Goal: Transaction & Acquisition: Purchase product/service

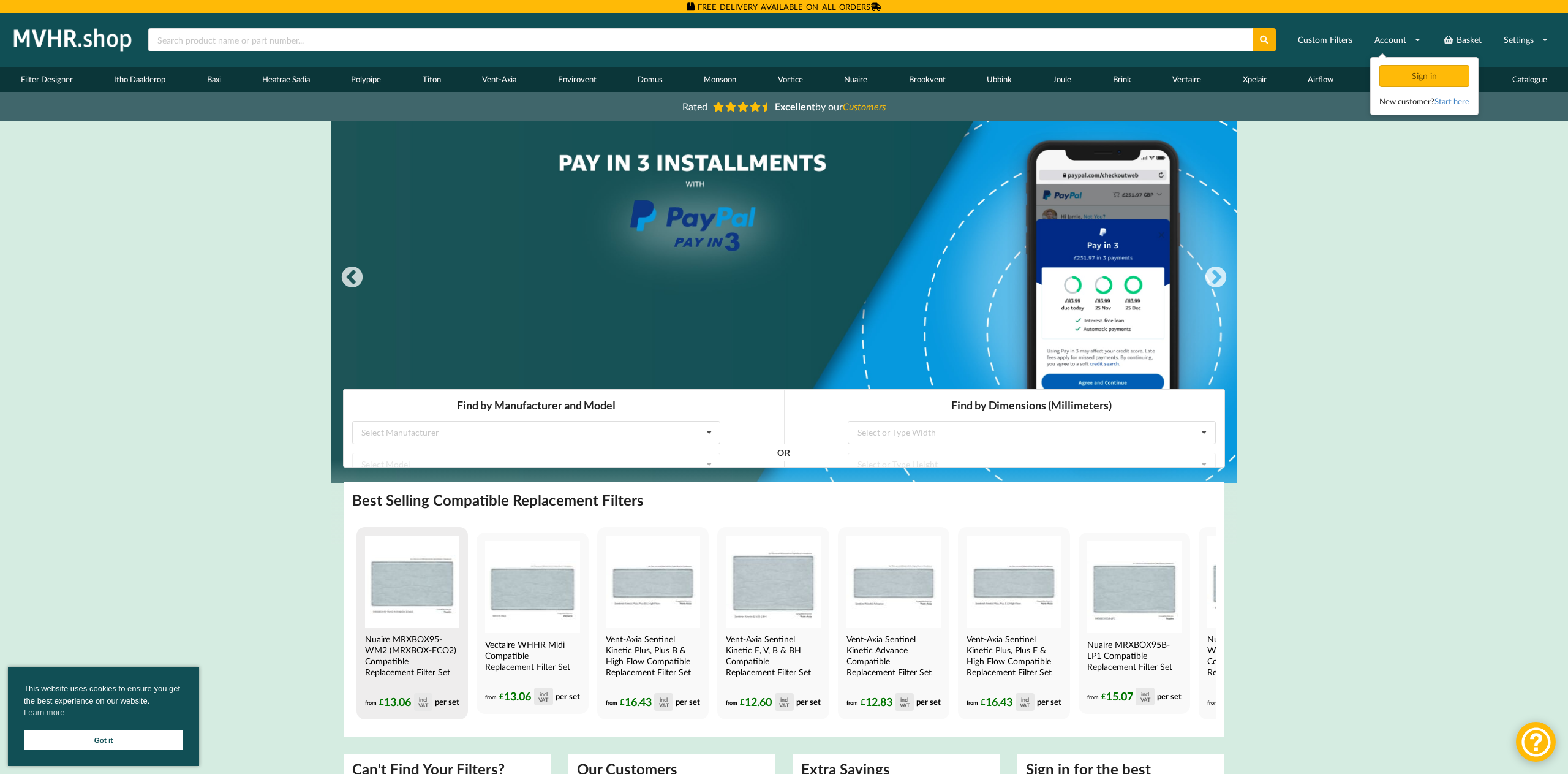
scroll to position [0, 1]
click at [435, 586] on img at bounding box center [412, 581] width 95 height 92
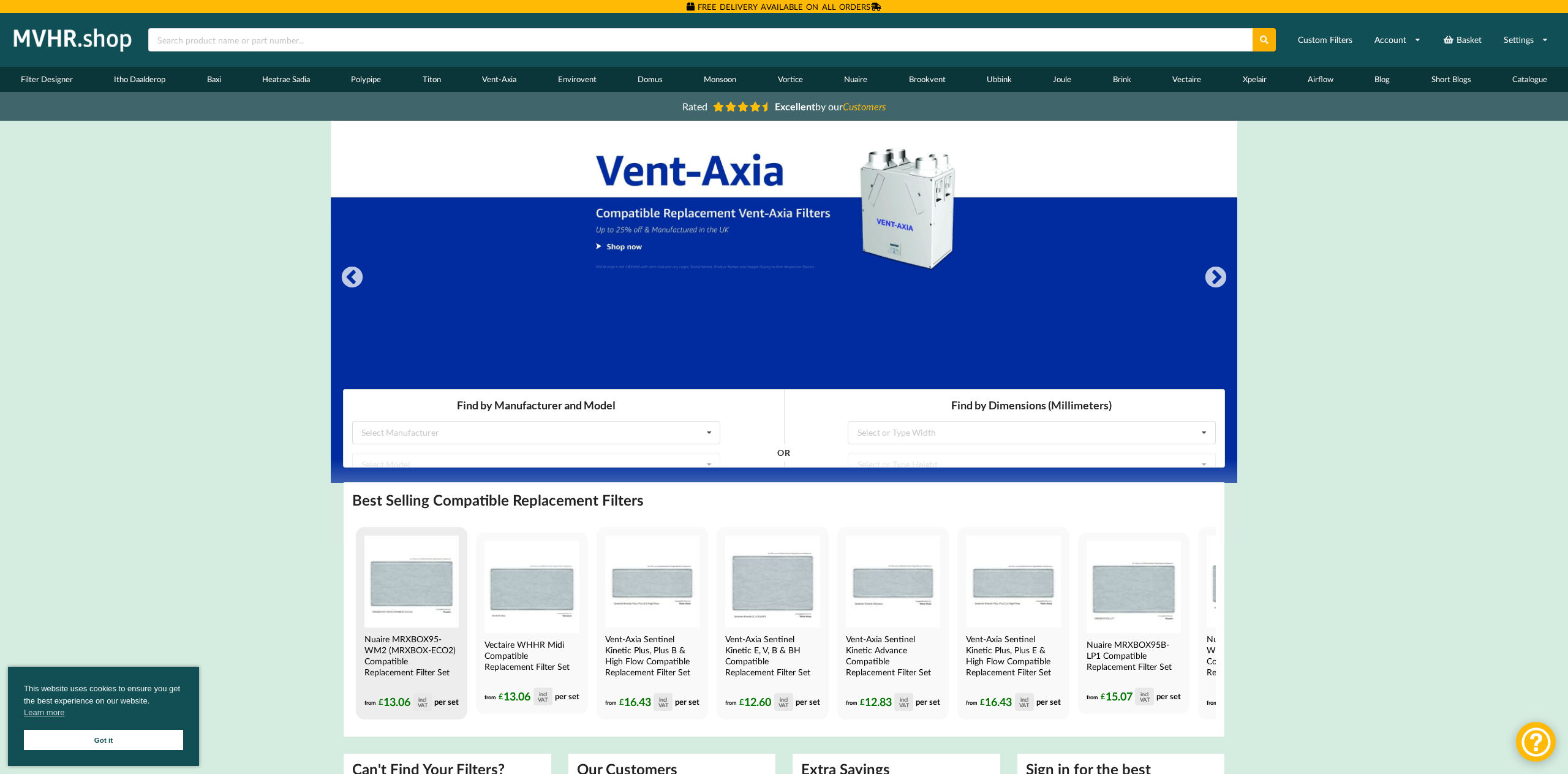
click at [401, 584] on img at bounding box center [412, 581] width 95 height 92
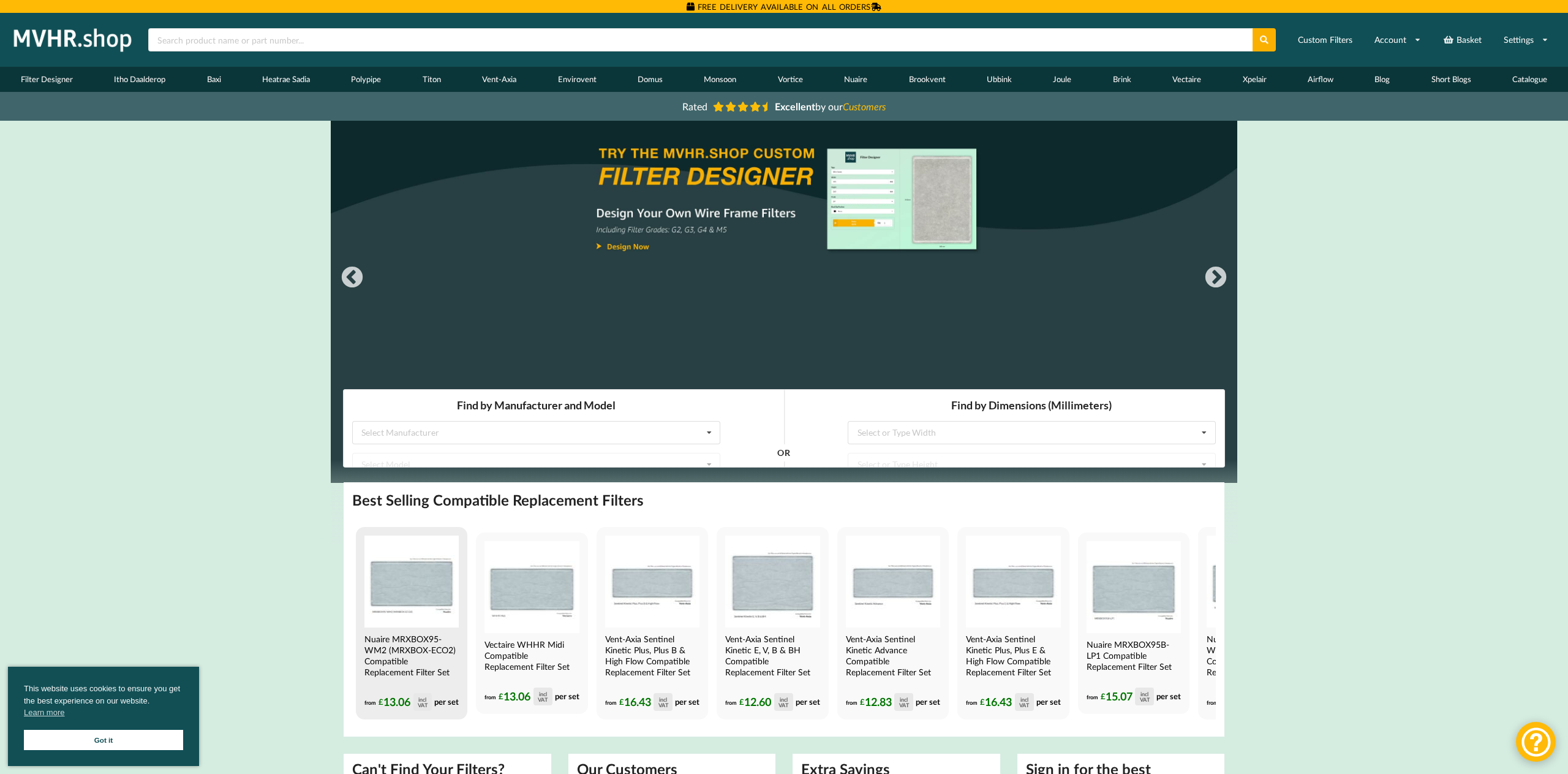
click at [416, 591] on img at bounding box center [412, 581] width 95 height 92
click at [416, 590] on img at bounding box center [412, 581] width 95 height 92
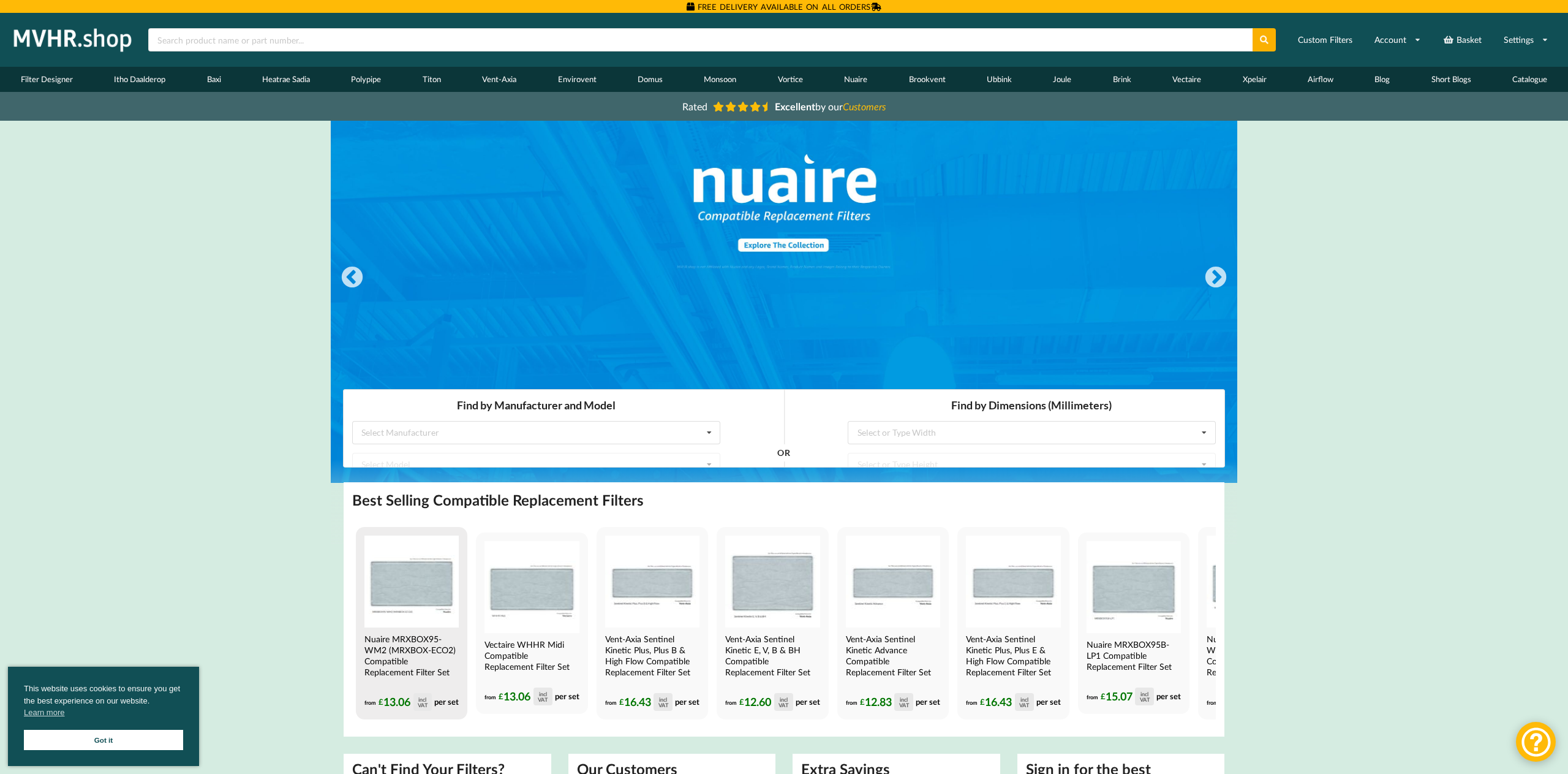
click at [400, 588] on img at bounding box center [412, 581] width 95 height 92
click at [401, 589] on img at bounding box center [412, 581] width 95 height 92
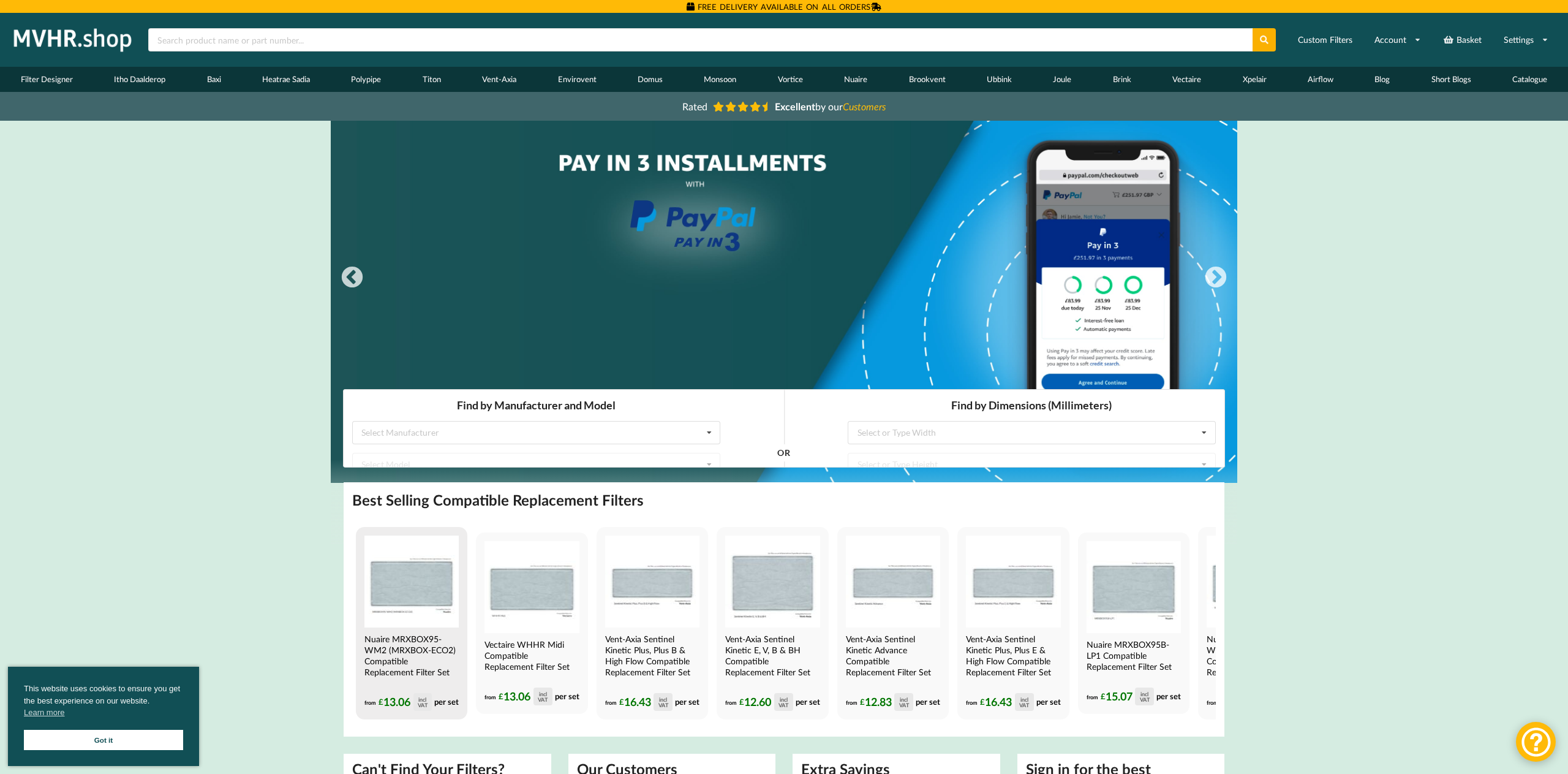
click at [402, 645] on h4 "Nuaire MRXBOX95-WM2 (MRXBOX-ECO2) Compatible Replacement Filter Set" at bounding box center [410, 655] width 92 height 44
click at [406, 645] on h4 "Nuaire MRXBOX95-WM2 (MRXBOX-ECO2) Compatible Replacement Filter Set" at bounding box center [410, 655] width 92 height 44
click at [407, 645] on h4 "Nuaire MRXBOX95-WM2 (MRXBOX-ECO2) Compatible Replacement Filter Set" at bounding box center [410, 655] width 92 height 44
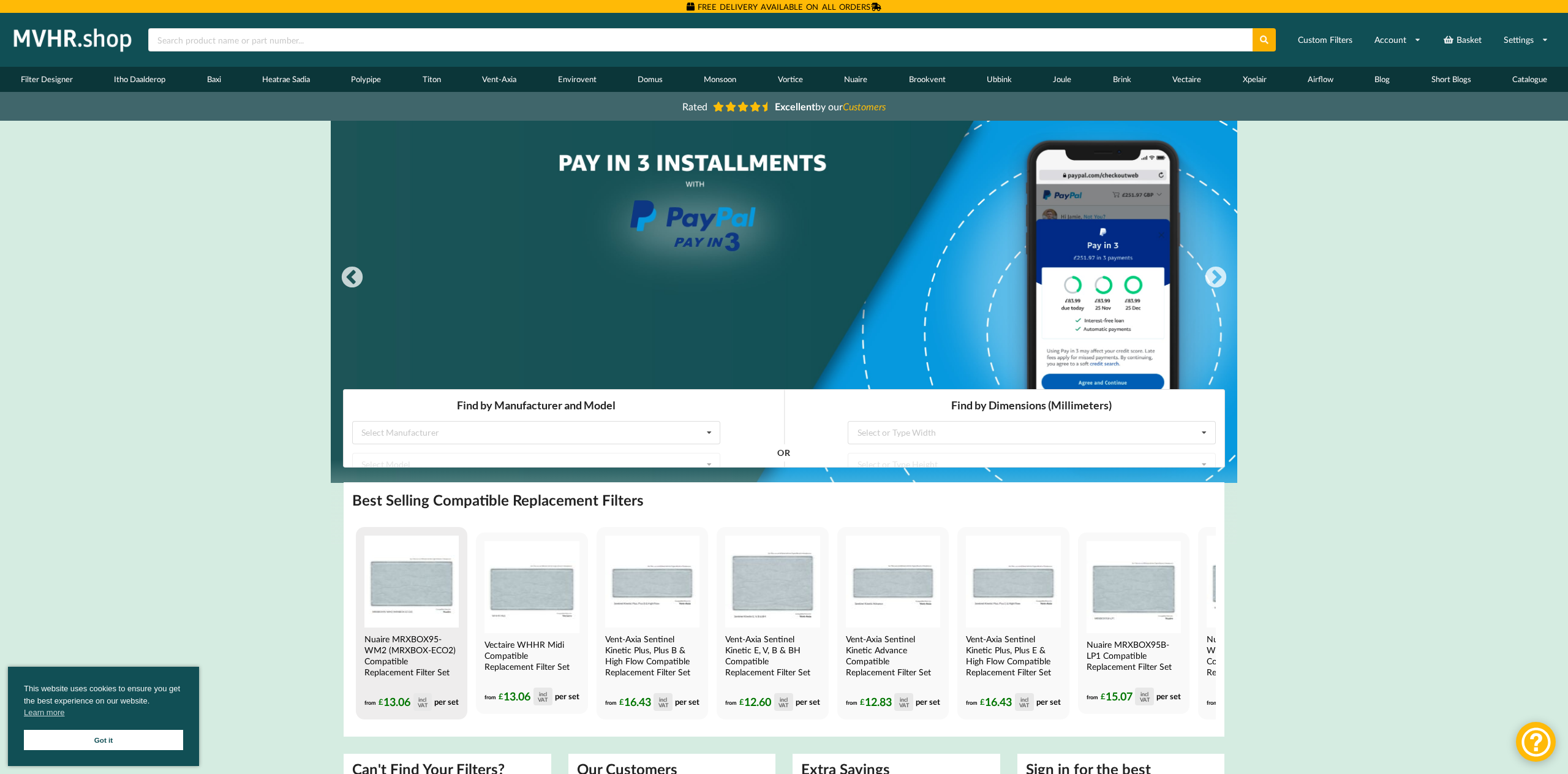
click at [407, 645] on h4 "Nuaire MRXBOX95-WM2 (MRXBOX-ECO2) Compatible Replacement Filter Set" at bounding box center [410, 655] width 92 height 44
click at [408, 587] on img at bounding box center [412, 581] width 95 height 92
click at [407, 588] on img at bounding box center [412, 581] width 95 height 92
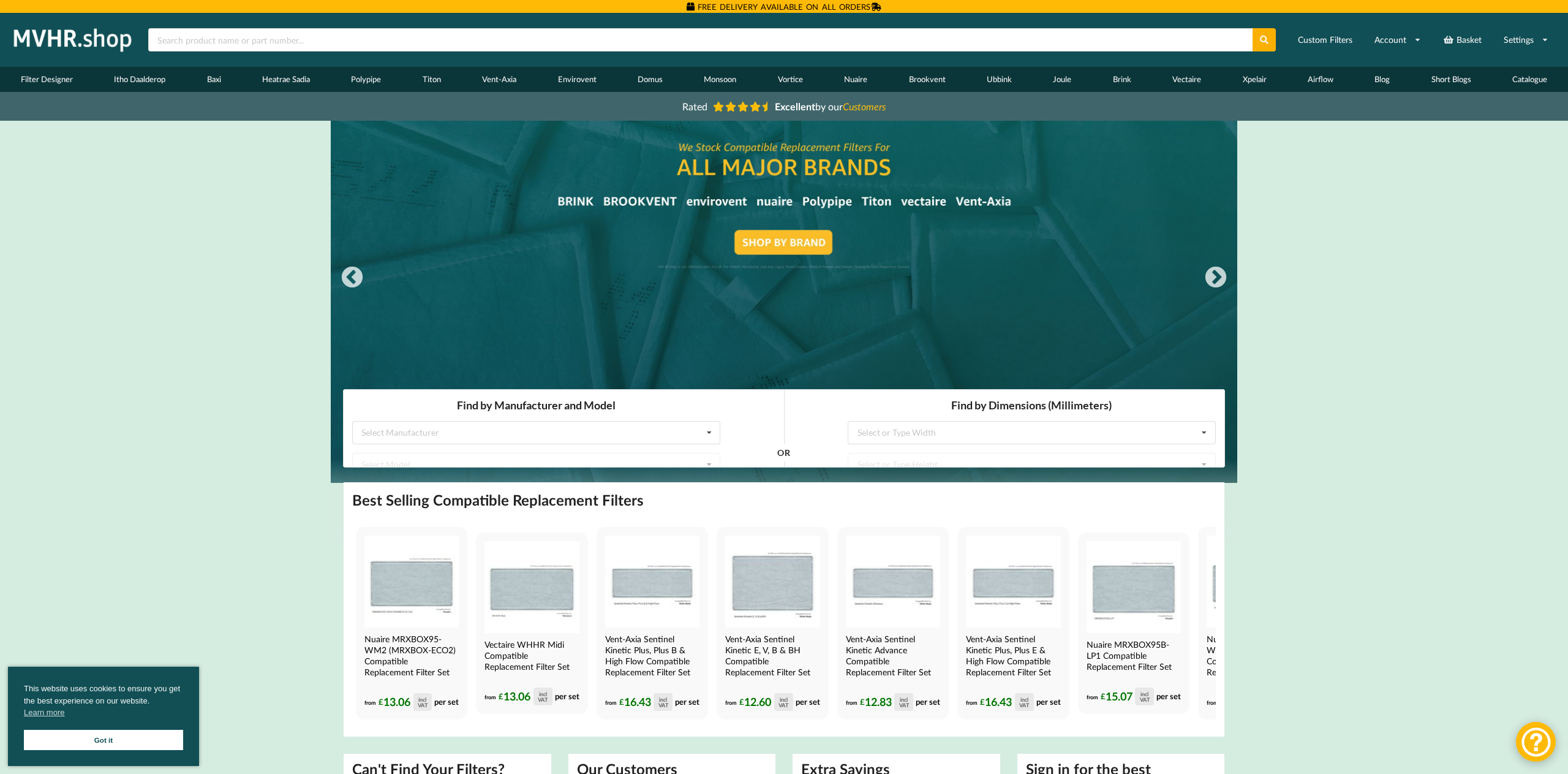
click at [140, 738] on link "Got it" at bounding box center [104, 740] width 160 height 20
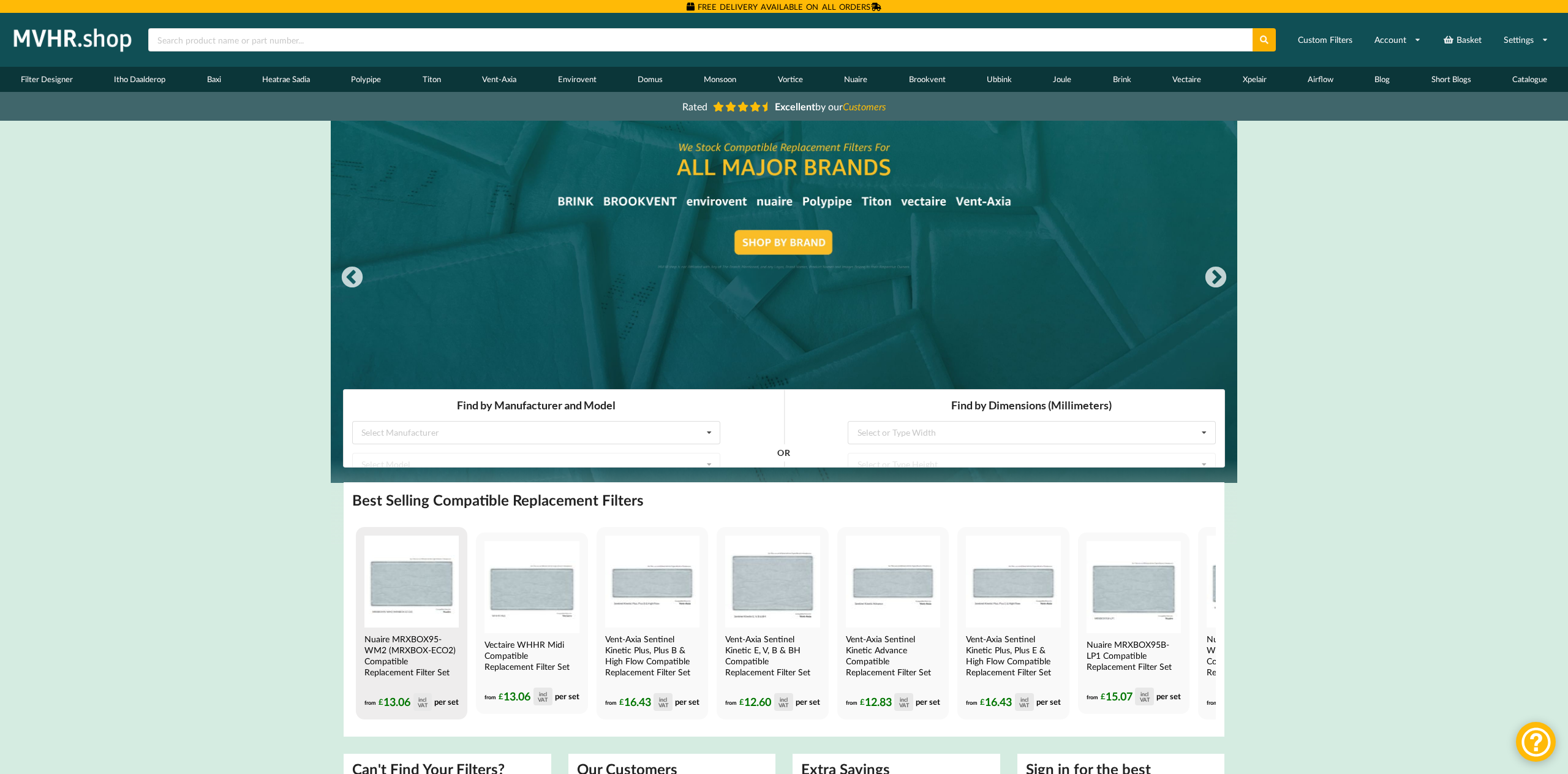
click at [417, 596] on img at bounding box center [412, 581] width 95 height 92
click at [418, 596] on img at bounding box center [412, 581] width 95 height 92
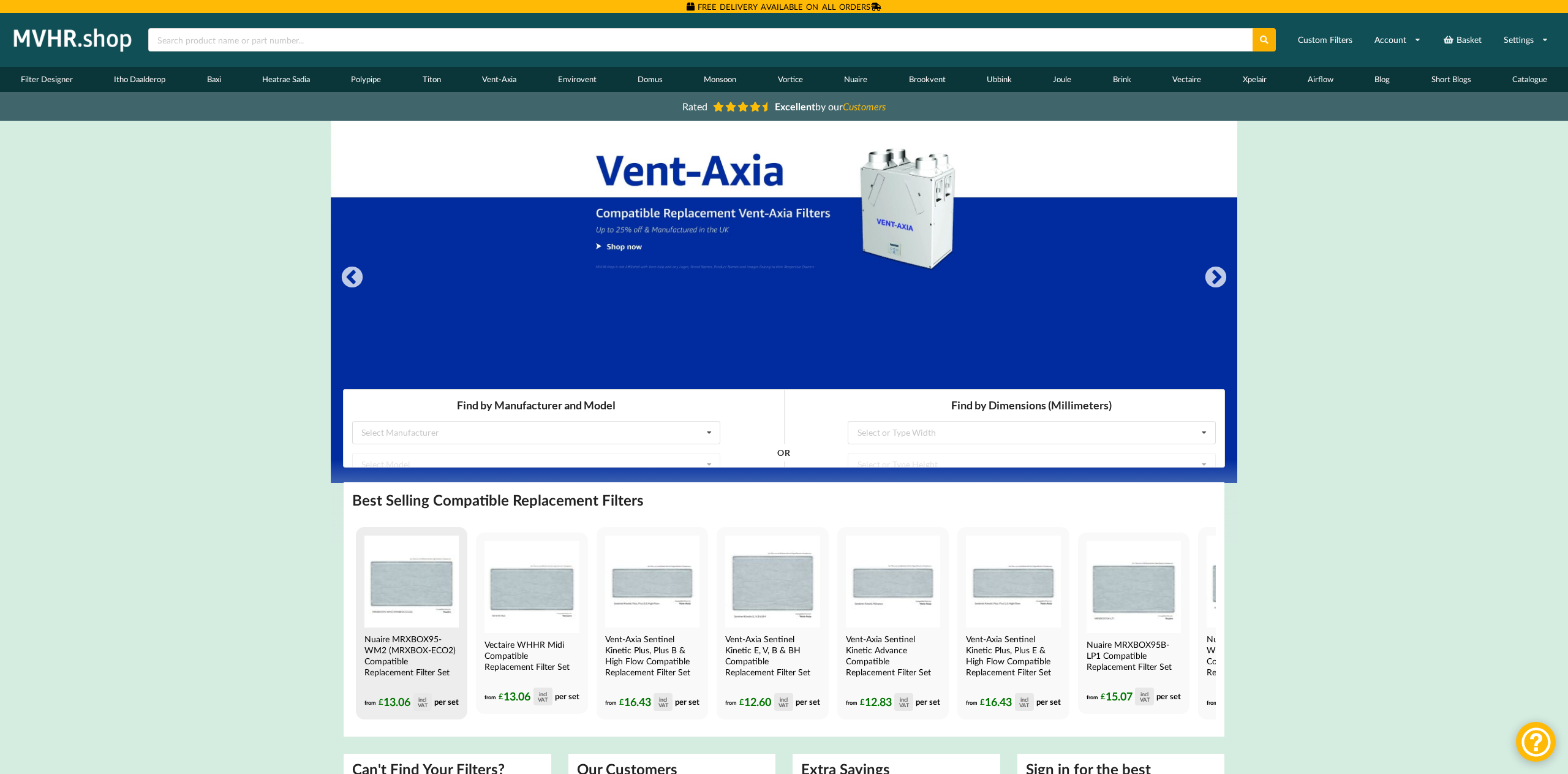
click at [397, 535] on img at bounding box center [412, 581] width 95 height 92
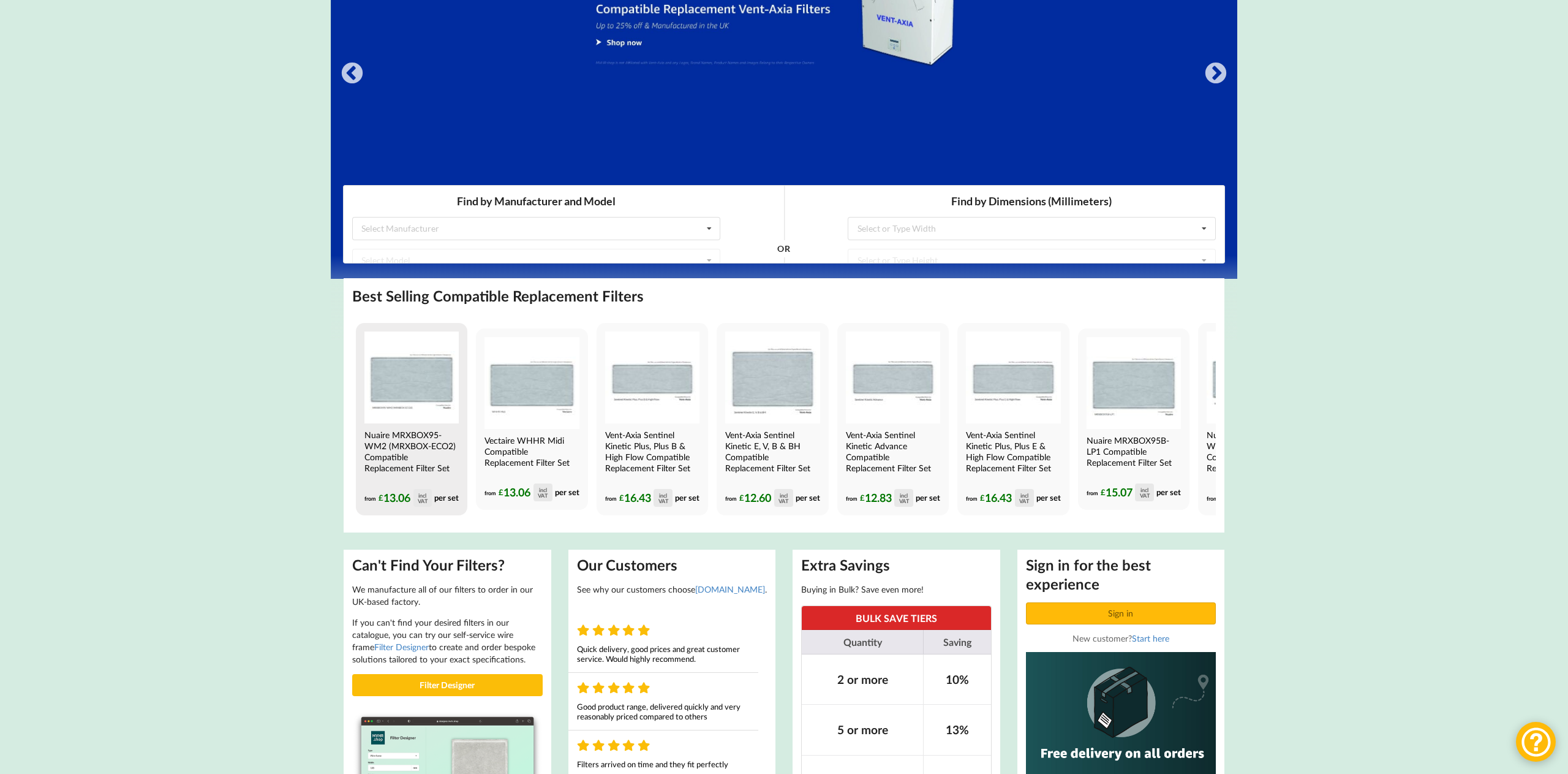
click at [397, 391] on img at bounding box center [412, 377] width 95 height 92
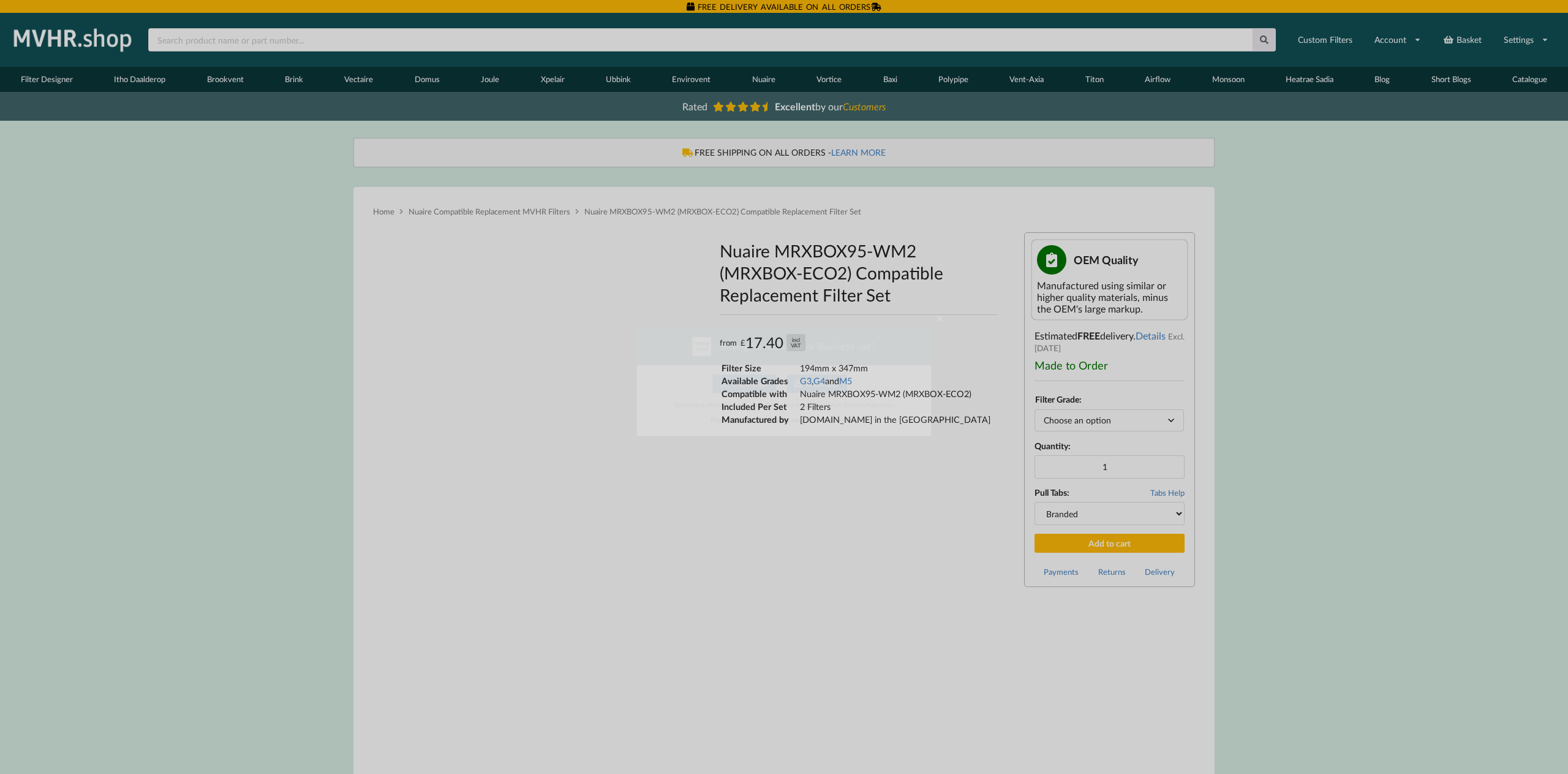
type input "**********"
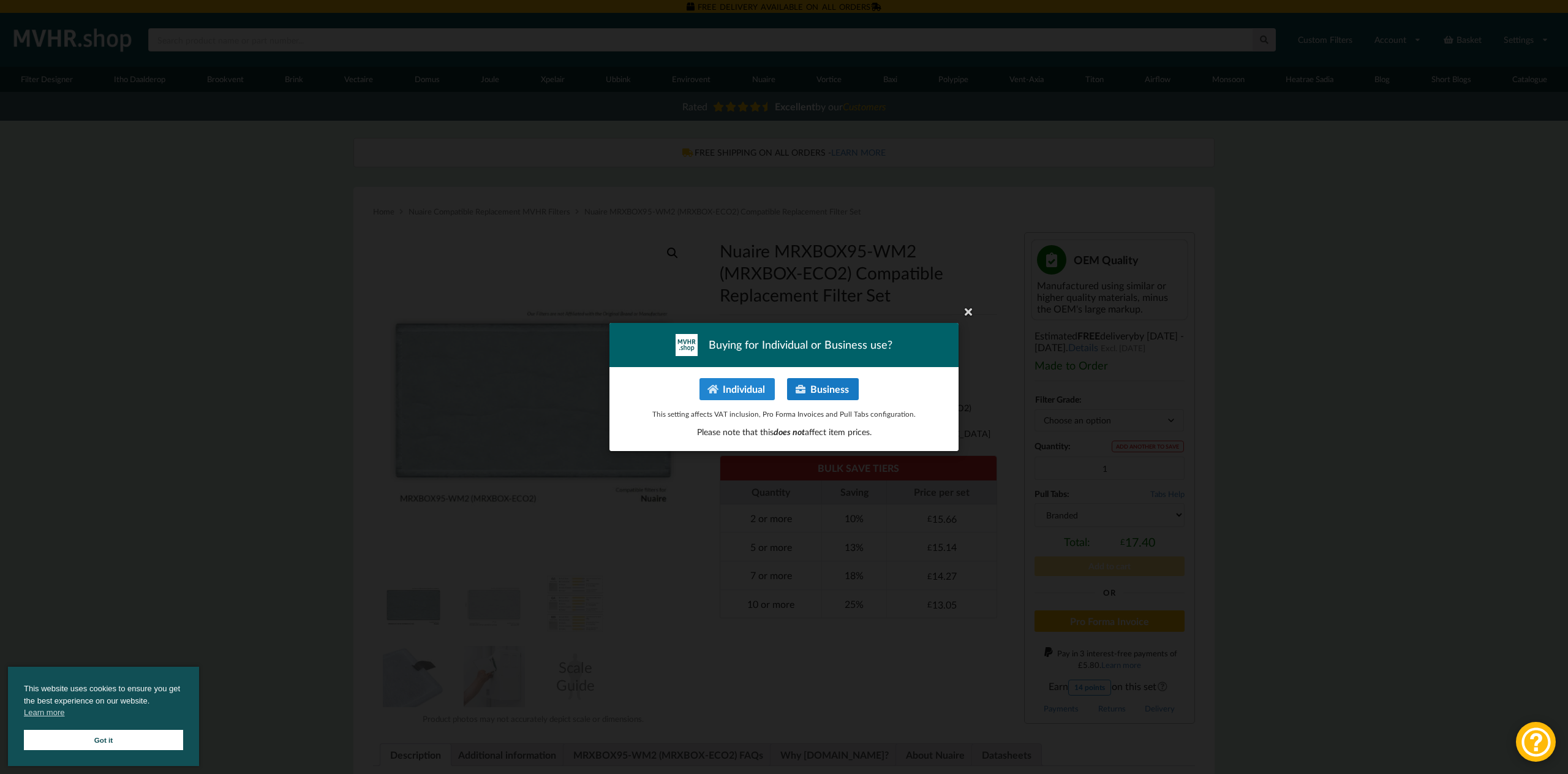
click at [817, 393] on button "Business" at bounding box center [823, 389] width 71 height 22
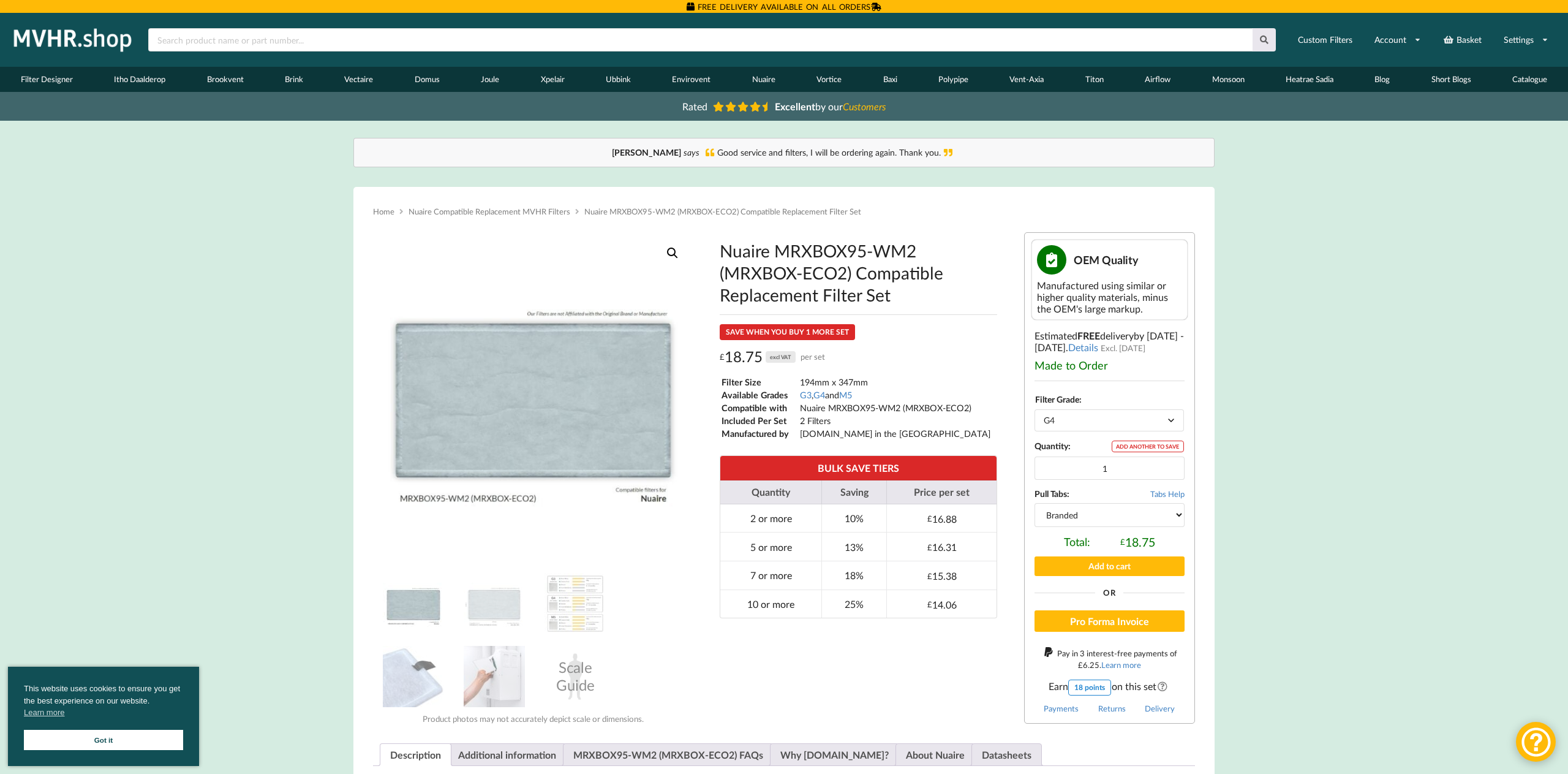
select select "G4"
click at [1171, 464] on input "2" at bounding box center [1109, 468] width 150 height 23
click at [1171, 465] on input "3" at bounding box center [1109, 468] width 150 height 23
click at [1171, 465] on input "4" at bounding box center [1109, 468] width 150 height 23
click at [1171, 465] on input "5" at bounding box center [1109, 468] width 150 height 23
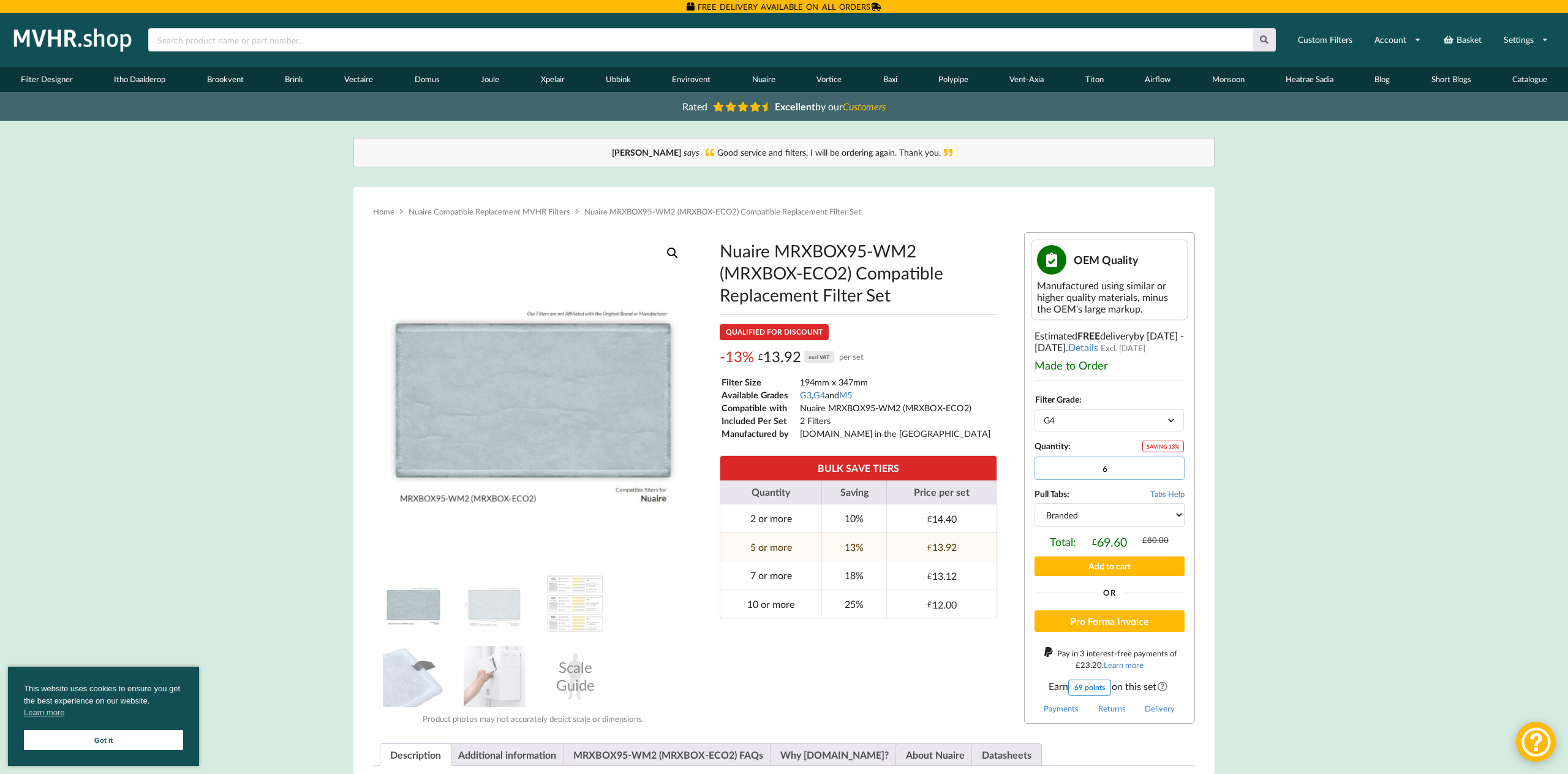
click at [1171, 465] on input "6" at bounding box center [1109, 468] width 150 height 23
click at [1171, 465] on input "7" at bounding box center [1109, 468] width 150 height 23
click at [1171, 465] on input "8" at bounding box center [1109, 468] width 150 height 23
click at [1171, 465] on input "9" at bounding box center [1109, 468] width 150 height 23
type input "10"
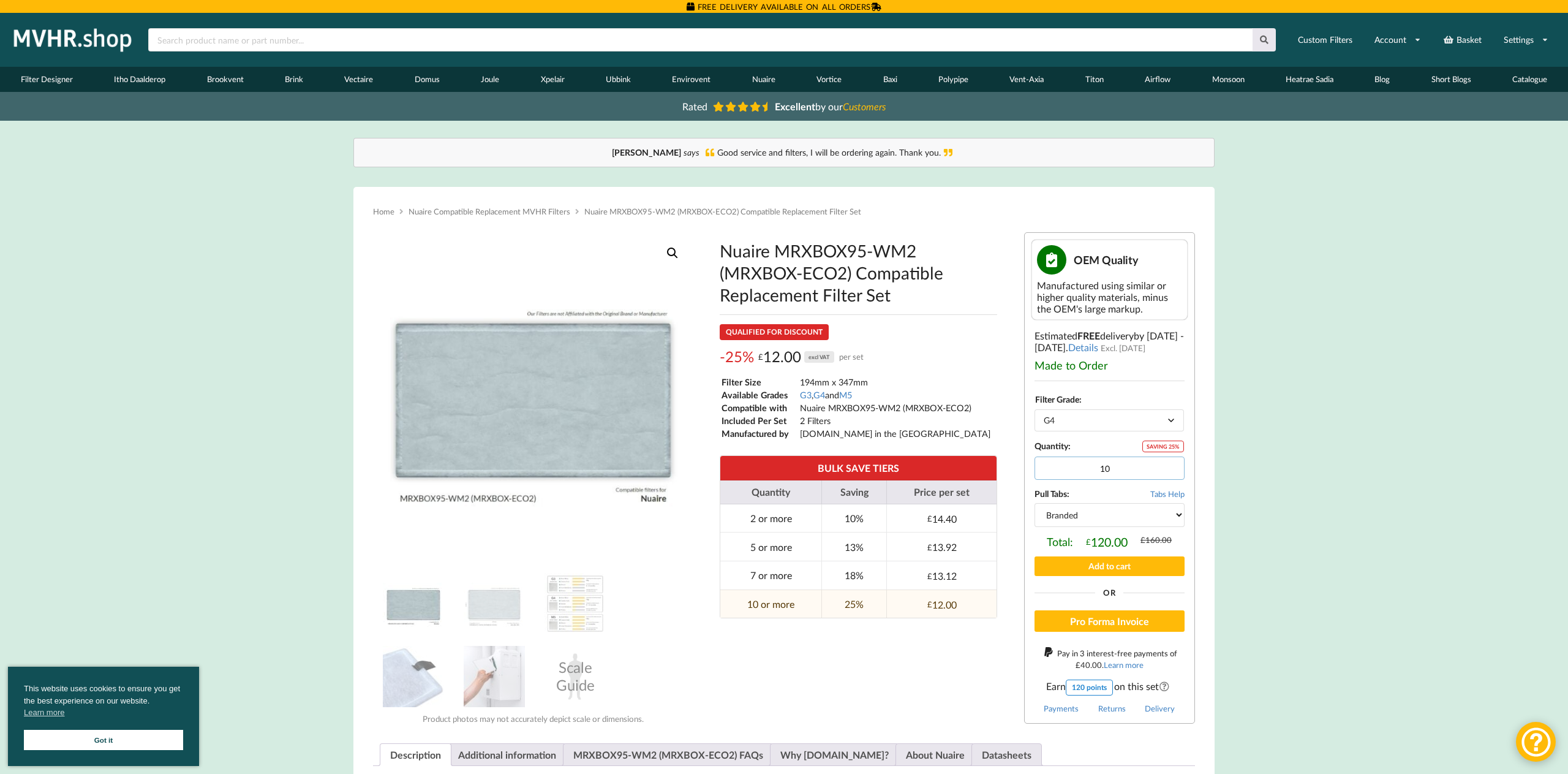
click at [1171, 465] on input "10" at bounding box center [1109, 468] width 150 height 23
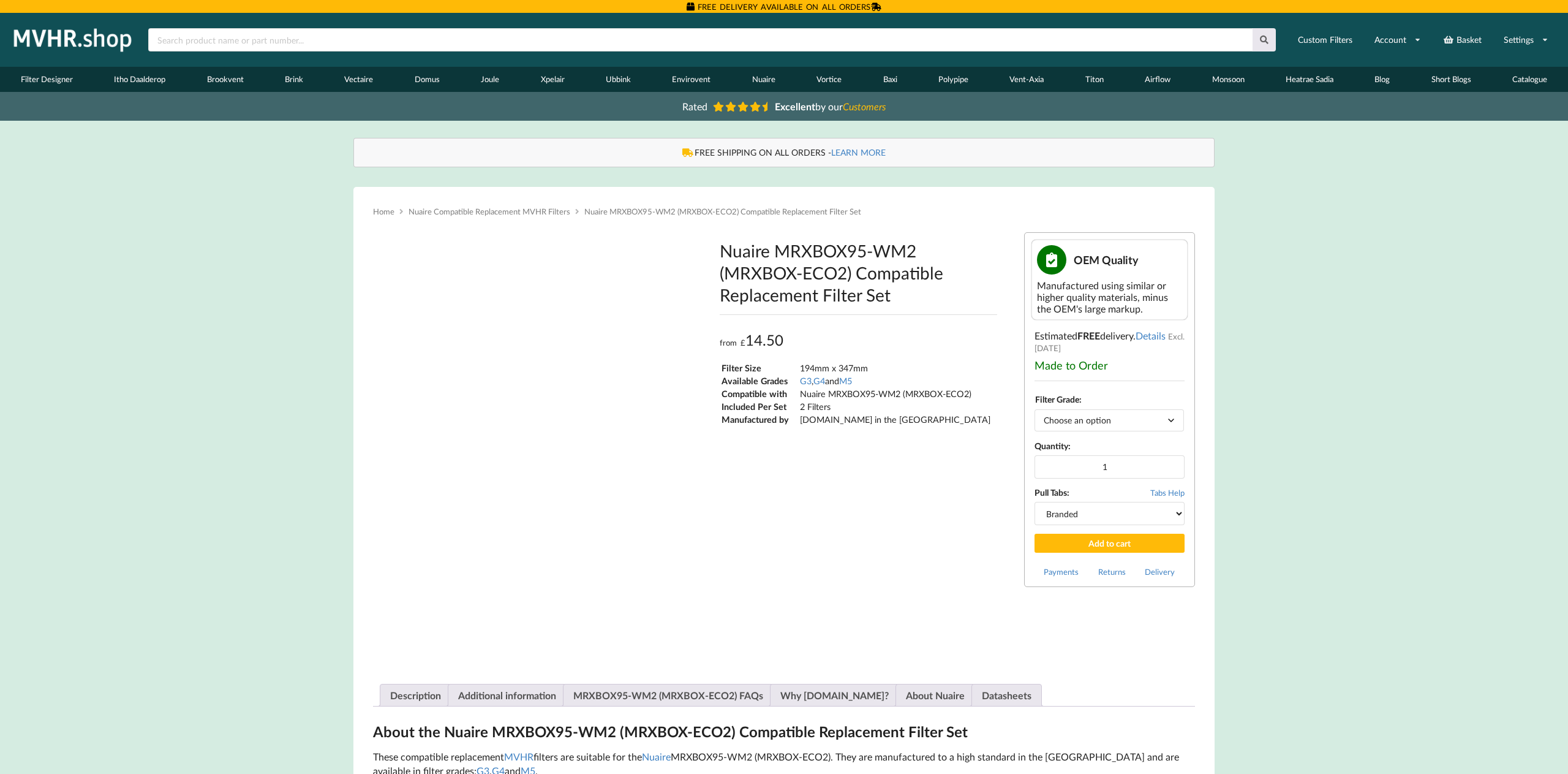
type input "**********"
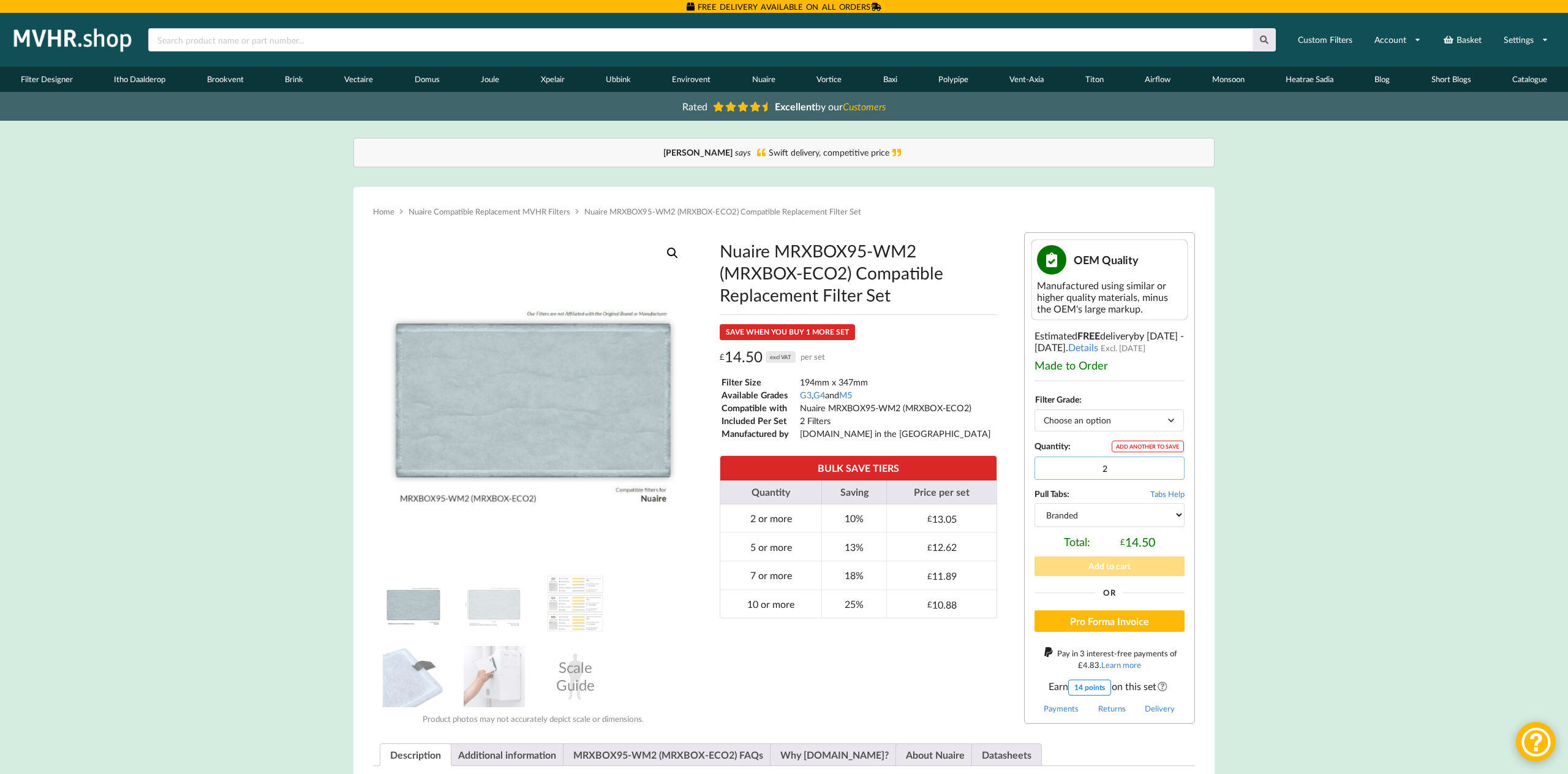
click at [1172, 466] on input "2" at bounding box center [1109, 468] width 150 height 23
click at [1172, 466] on input "3" at bounding box center [1109, 468] width 150 height 23
click at [1172, 466] on input "4" at bounding box center [1109, 468] width 150 height 23
click at [1172, 466] on input "5" at bounding box center [1109, 468] width 150 height 23
click at [1172, 466] on input "6" at bounding box center [1109, 468] width 150 height 23
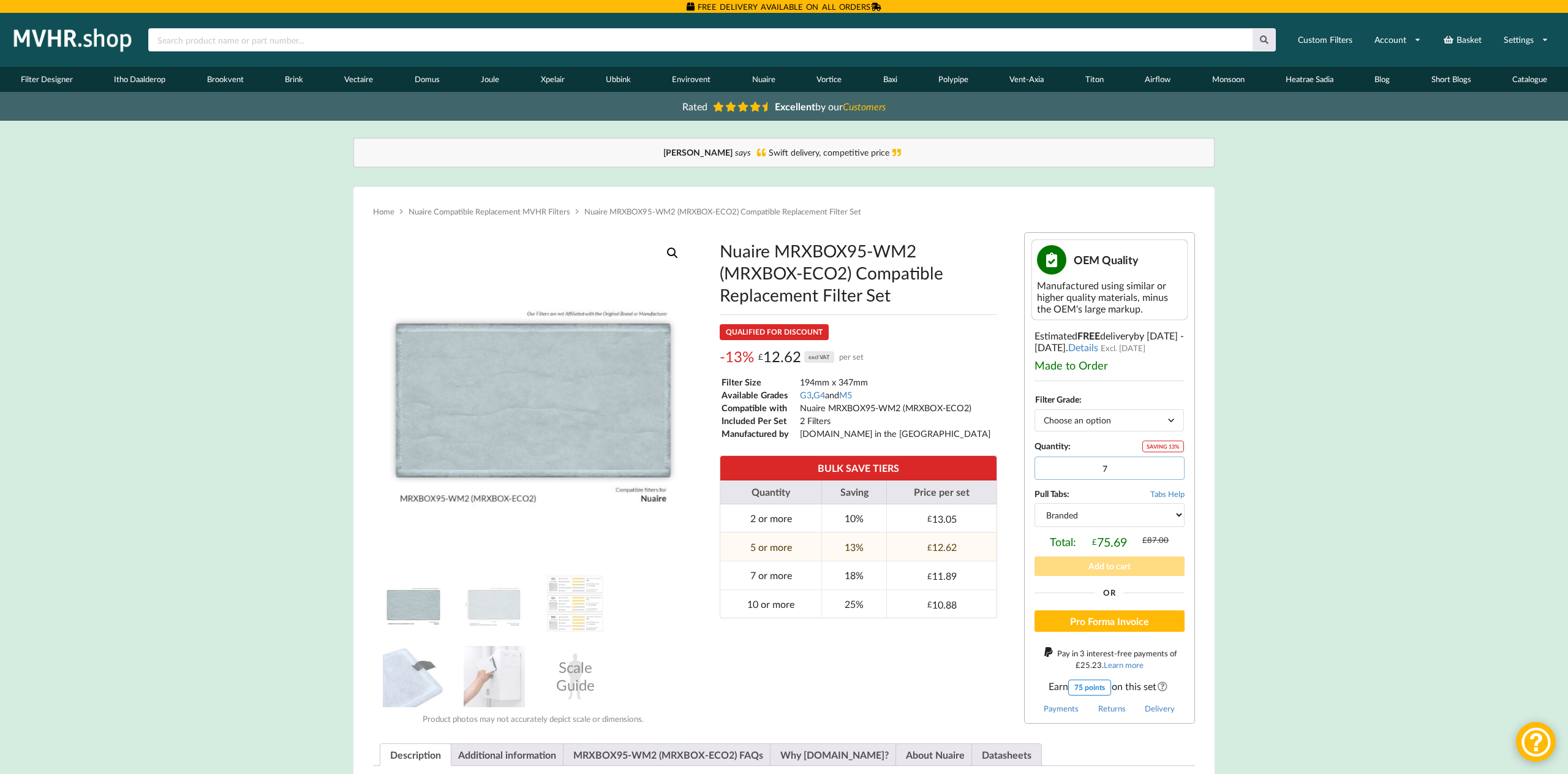
click at [1172, 466] on input "7" at bounding box center [1109, 468] width 150 height 23
click at [1172, 466] on input "8" at bounding box center [1109, 468] width 150 height 23
click at [1172, 466] on input "9" at bounding box center [1109, 468] width 150 height 23
click at [1172, 466] on input "10" at bounding box center [1109, 468] width 150 height 23
click at [1172, 466] on input "11" at bounding box center [1109, 468] width 150 height 23
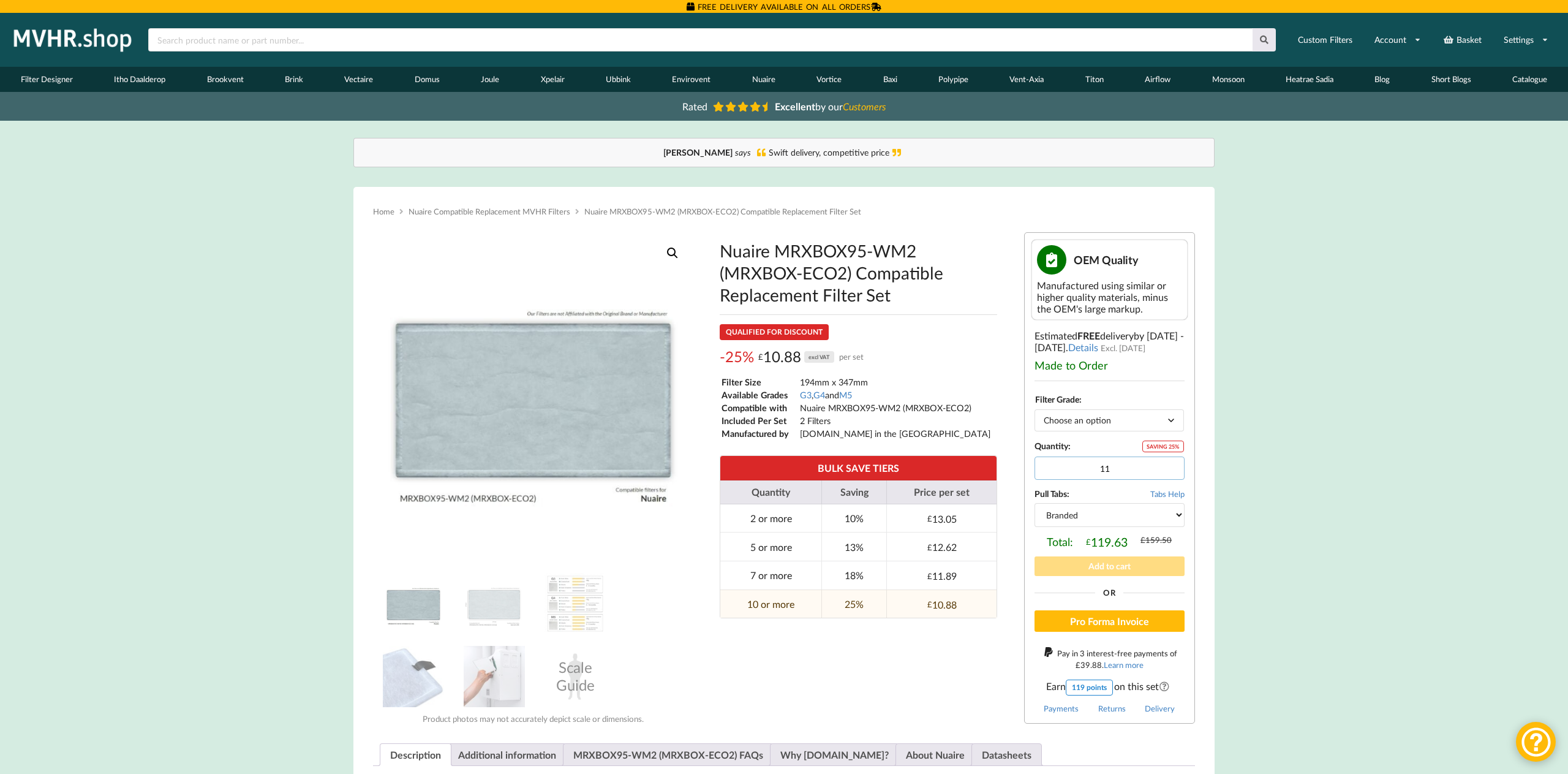
type input "10"
click at [1172, 470] on input "10" at bounding box center [1109, 468] width 150 height 23
click at [654, 37] on input "text" at bounding box center [700, 40] width 1104 height 23
click at [759, 157] on div "Kathryn says Swift delivery, competitive price" at bounding box center [784, 152] width 836 height 12
click at [248, 45] on input "Systemair" at bounding box center [700, 40] width 1104 height 23
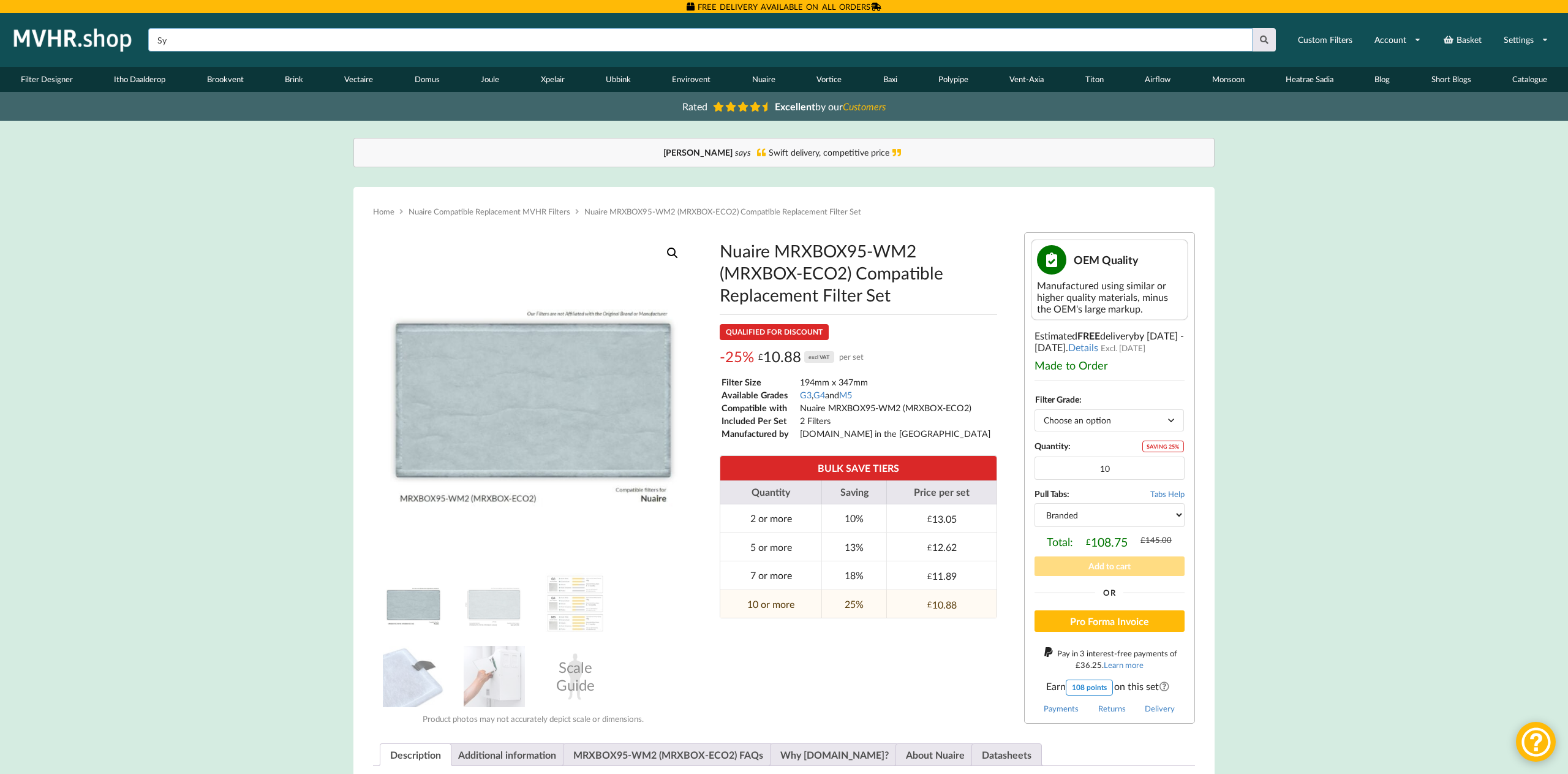
type input "S"
click at [237, 38] on input "text" at bounding box center [700, 40] width 1104 height 23
type input "systemair"
click at [1265, 40] on button at bounding box center [1265, 40] width 24 height 23
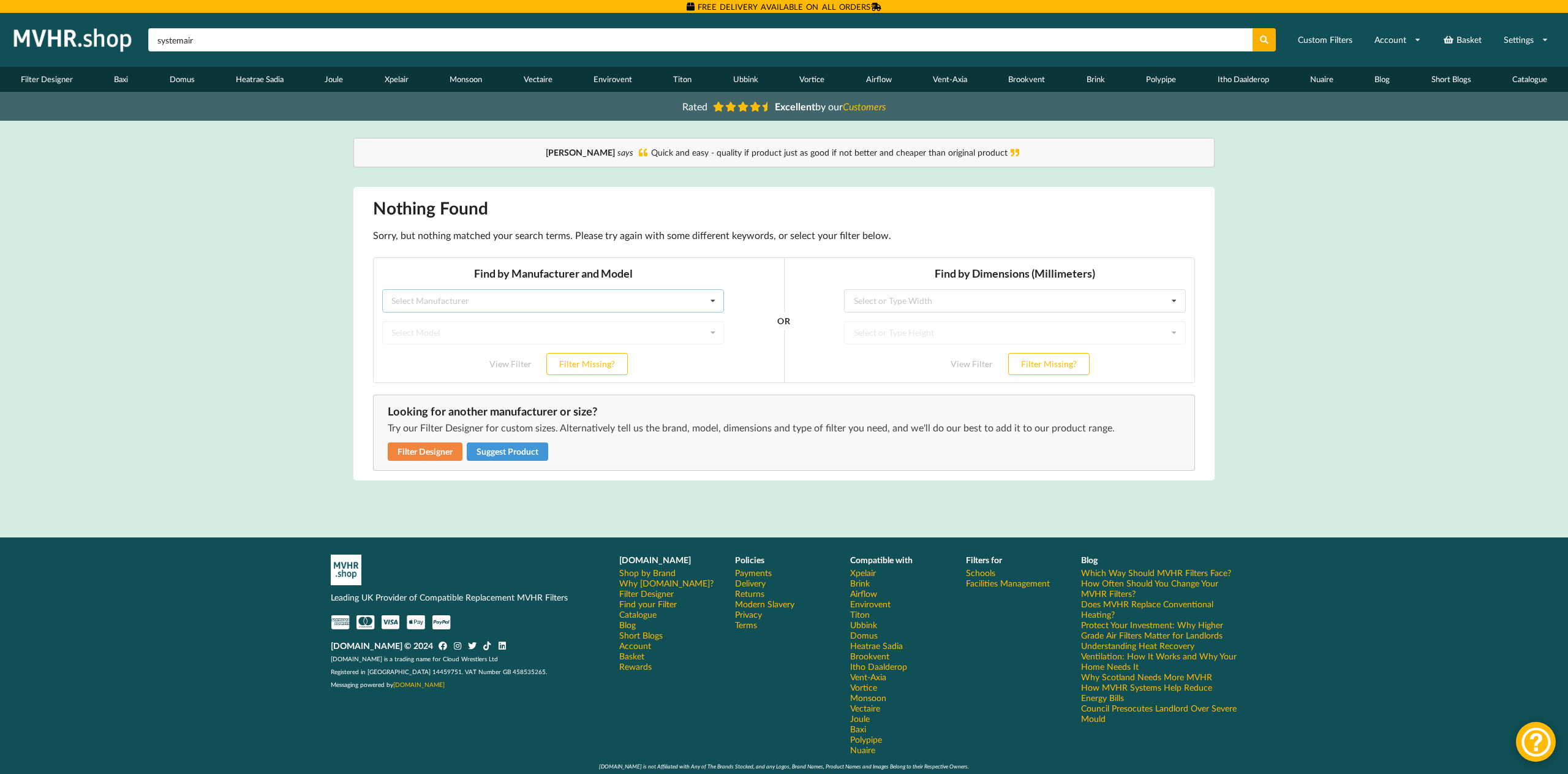
click at [713, 302] on icon at bounding box center [713, 301] width 18 height 22
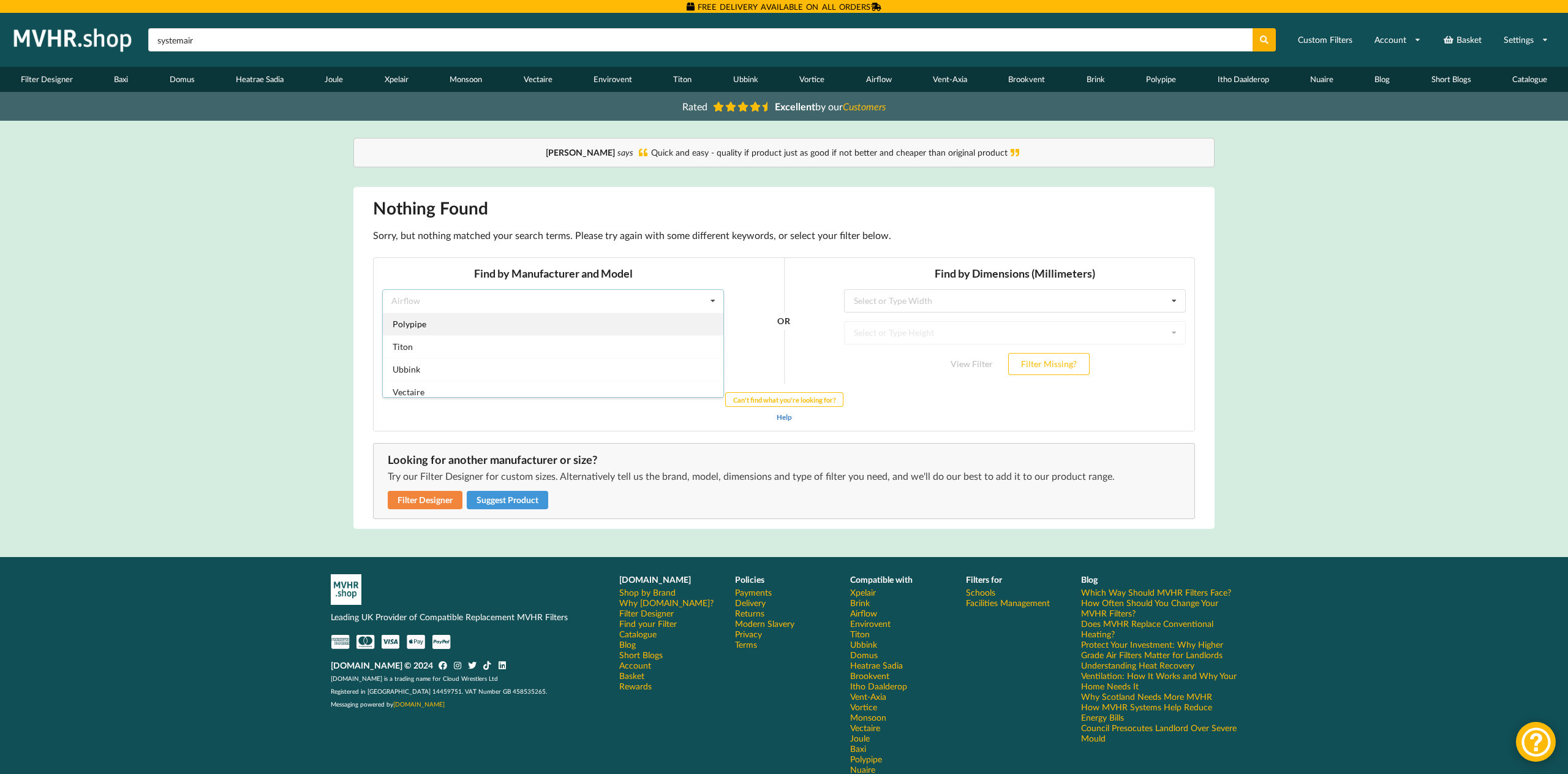
scroll to position [249, 0]
click at [204, 41] on input "systemair" at bounding box center [700, 40] width 1104 height 23
type input "s"
